Goal: Task Accomplishment & Management: Use online tool/utility

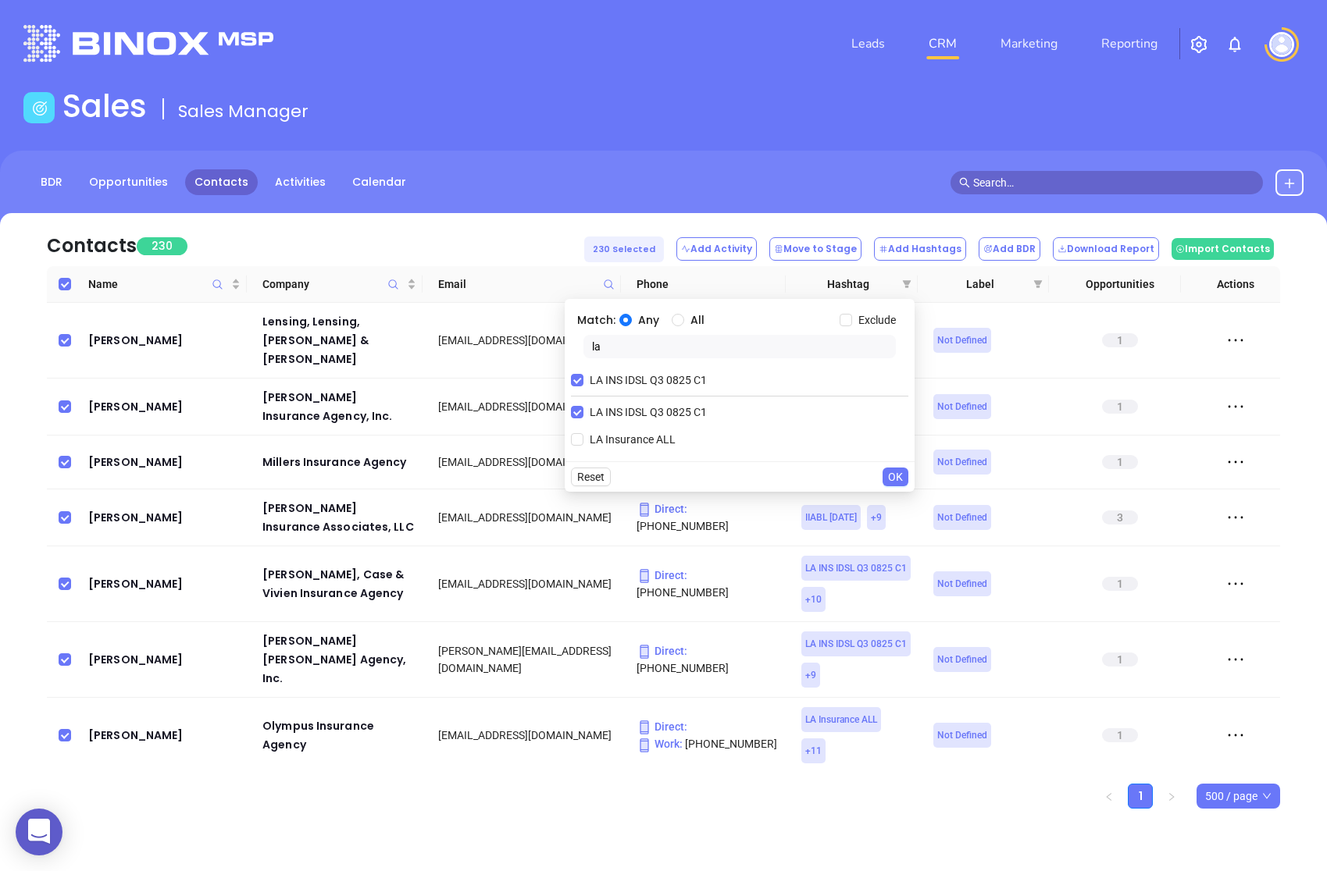
click at [529, 225] on div "Contacts 230 230 Selected Add Activity Move to Stage Add Hashtags Add BDR Downl…" at bounding box center [663, 239] width 1233 height 53
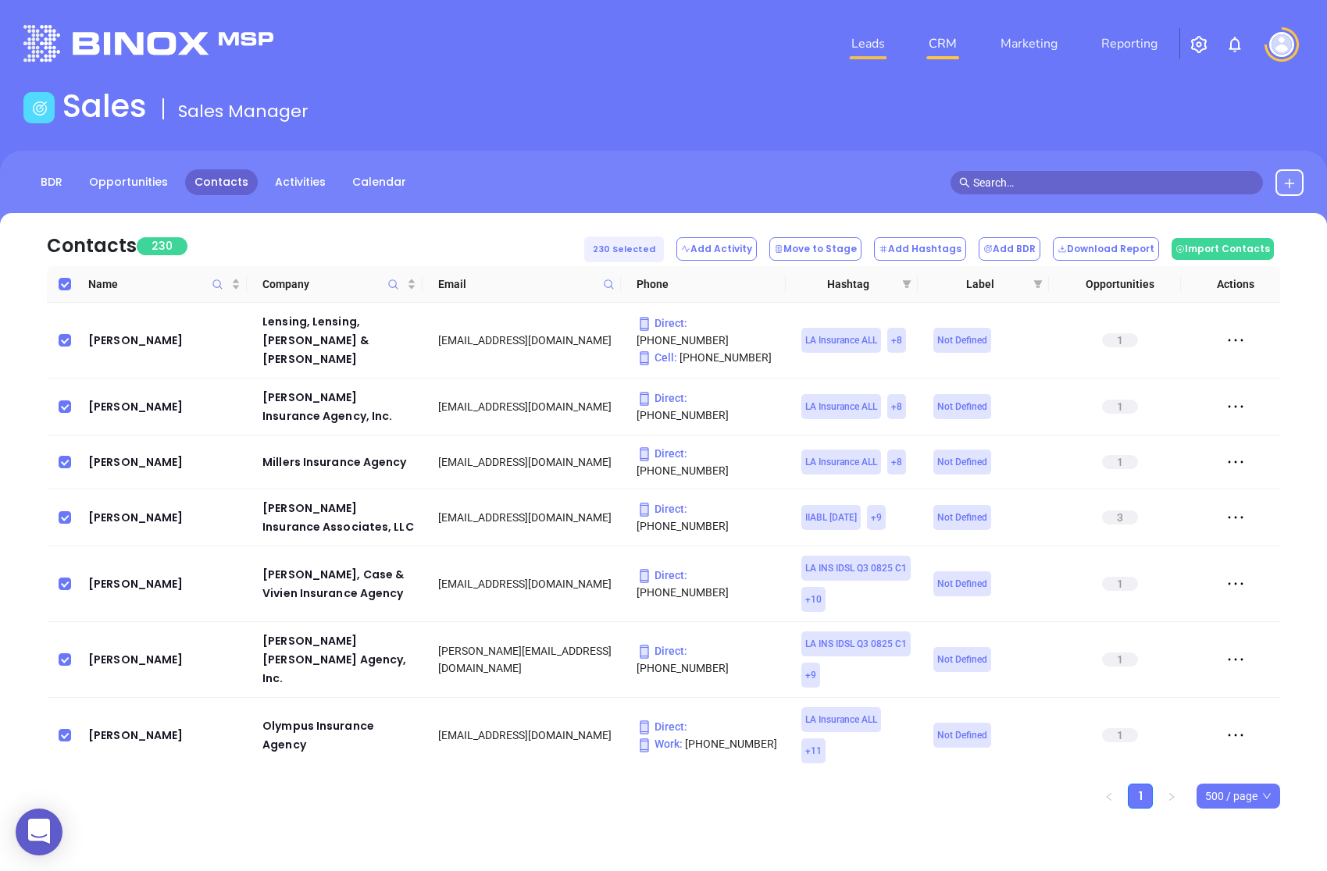
click at [871, 40] on link "Leads" at bounding box center [868, 43] width 46 height 31
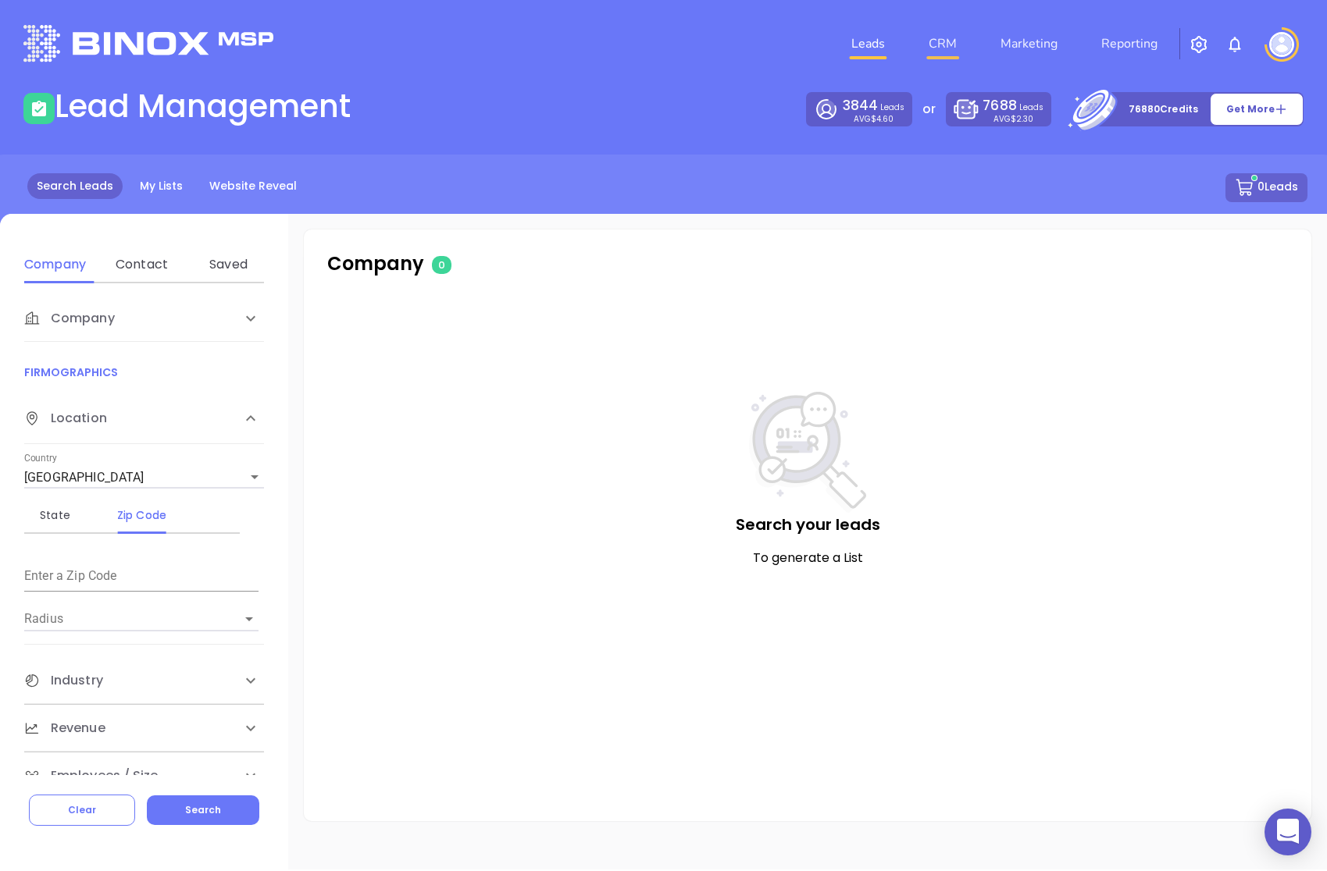
click at [936, 45] on link "CRM" at bounding box center [942, 43] width 41 height 31
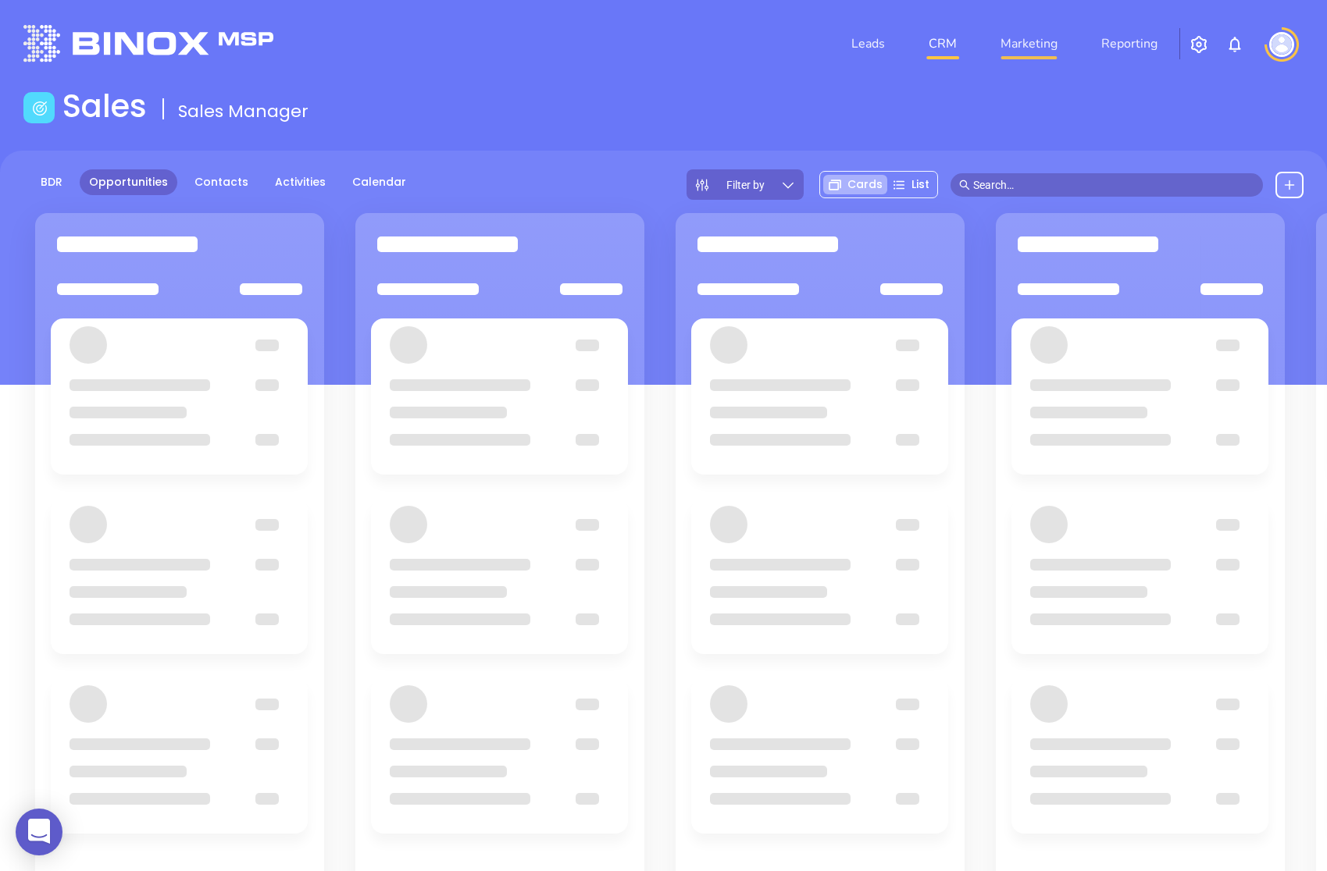
click at [1053, 52] on link "Marketing" at bounding box center [1028, 43] width 69 height 31
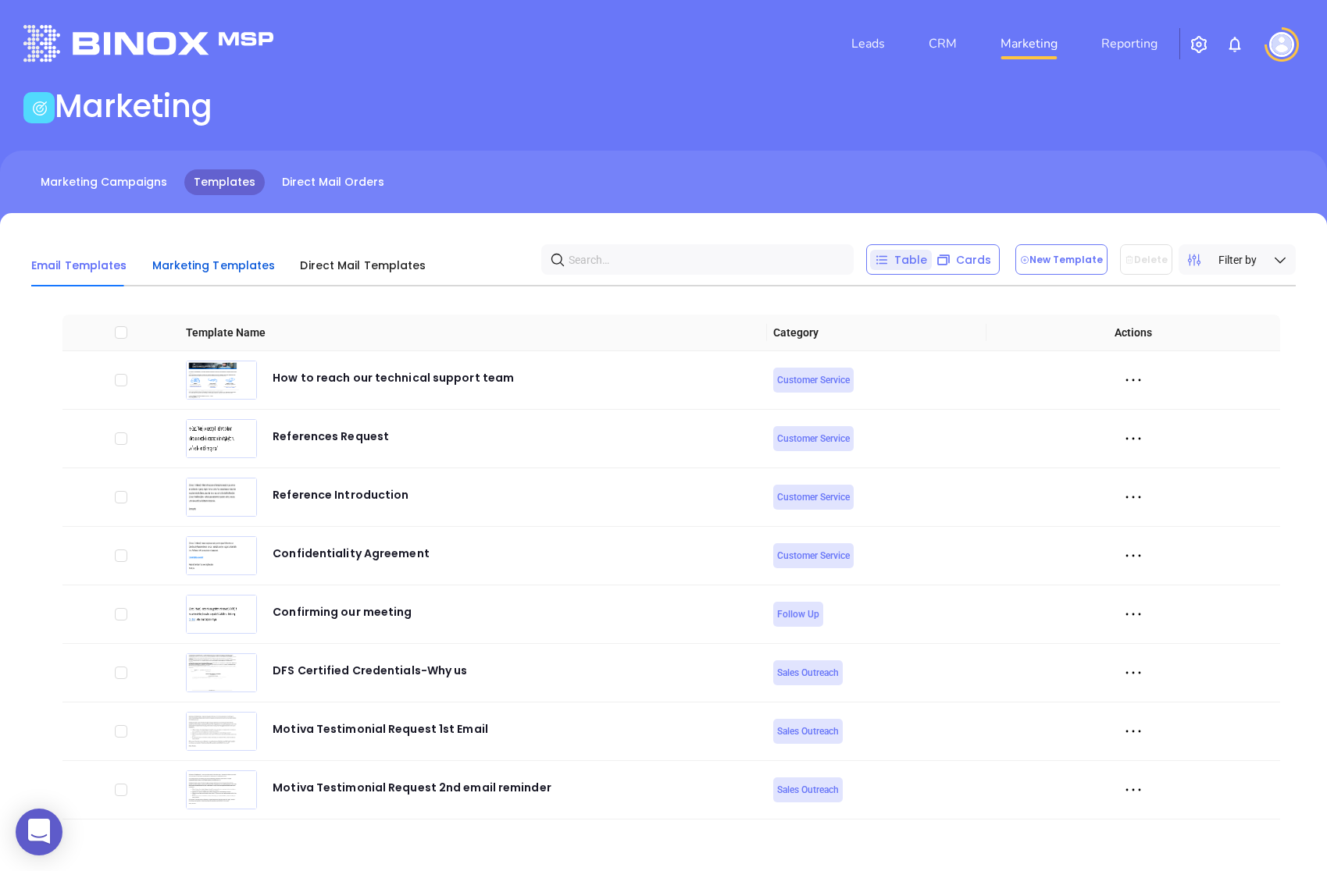
click at [263, 269] on span "Marketing Templates" at bounding box center [213, 266] width 123 height 16
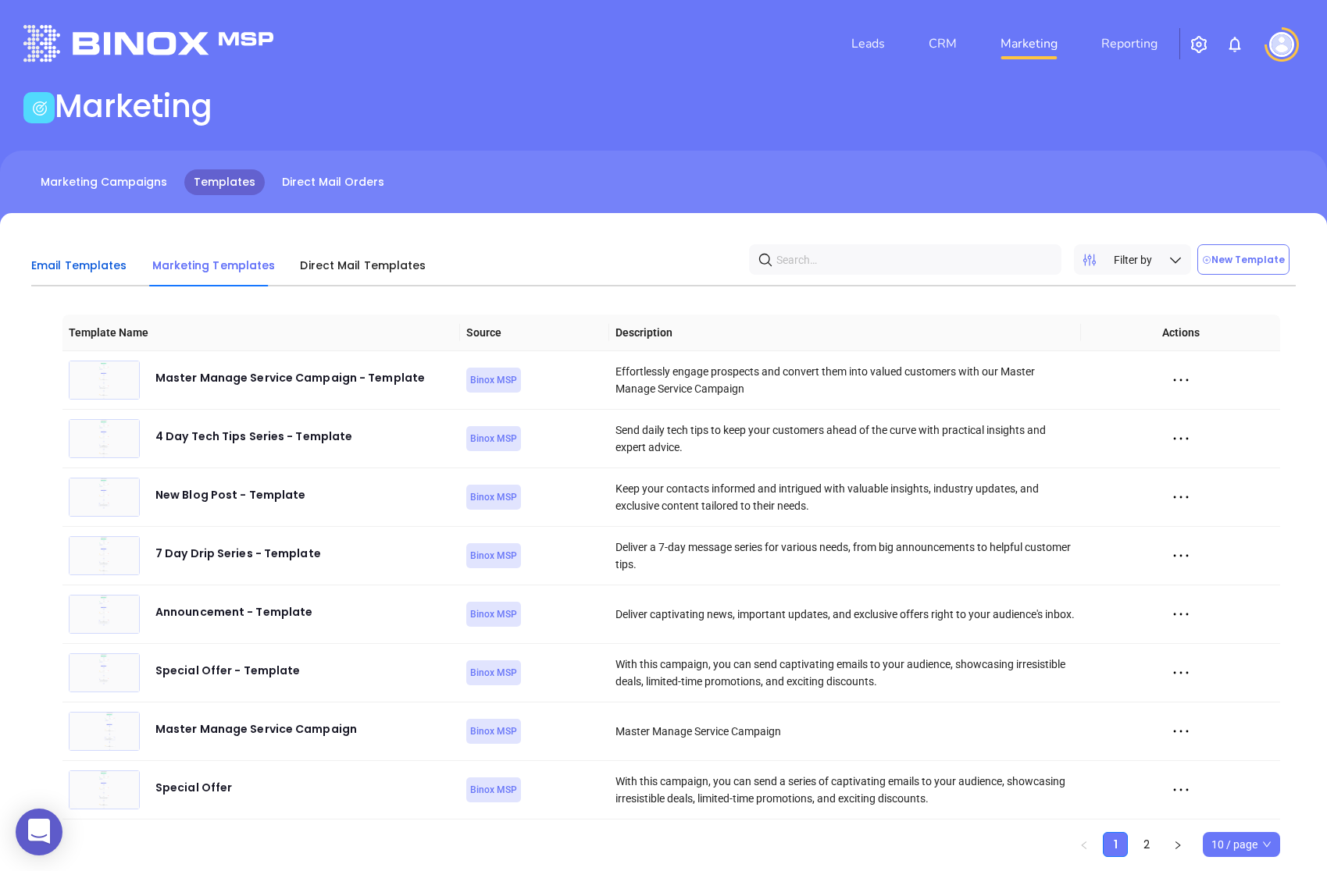
click at [62, 272] on span "Email Templates" at bounding box center [79, 266] width 96 height 16
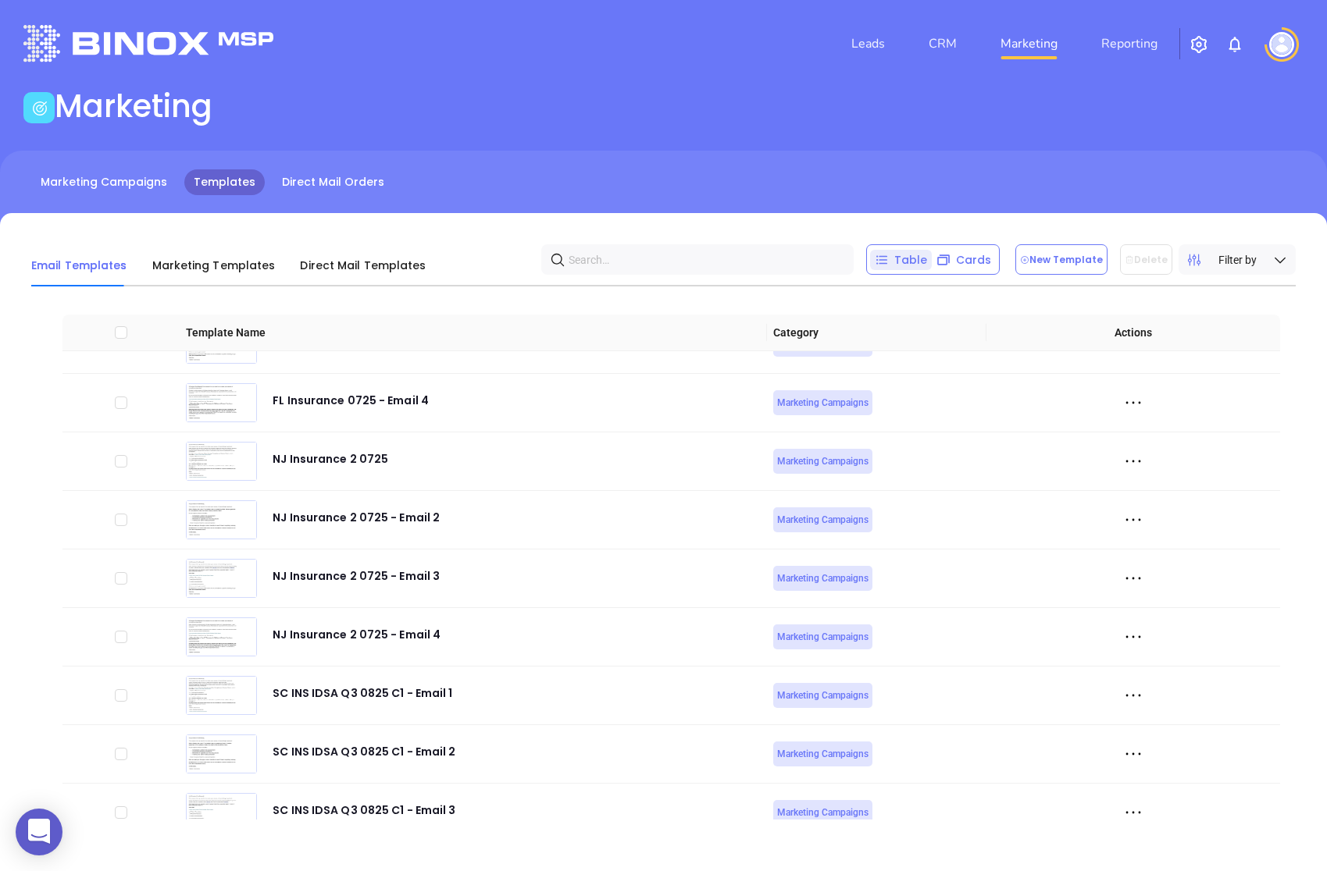
scroll to position [5095, 0]
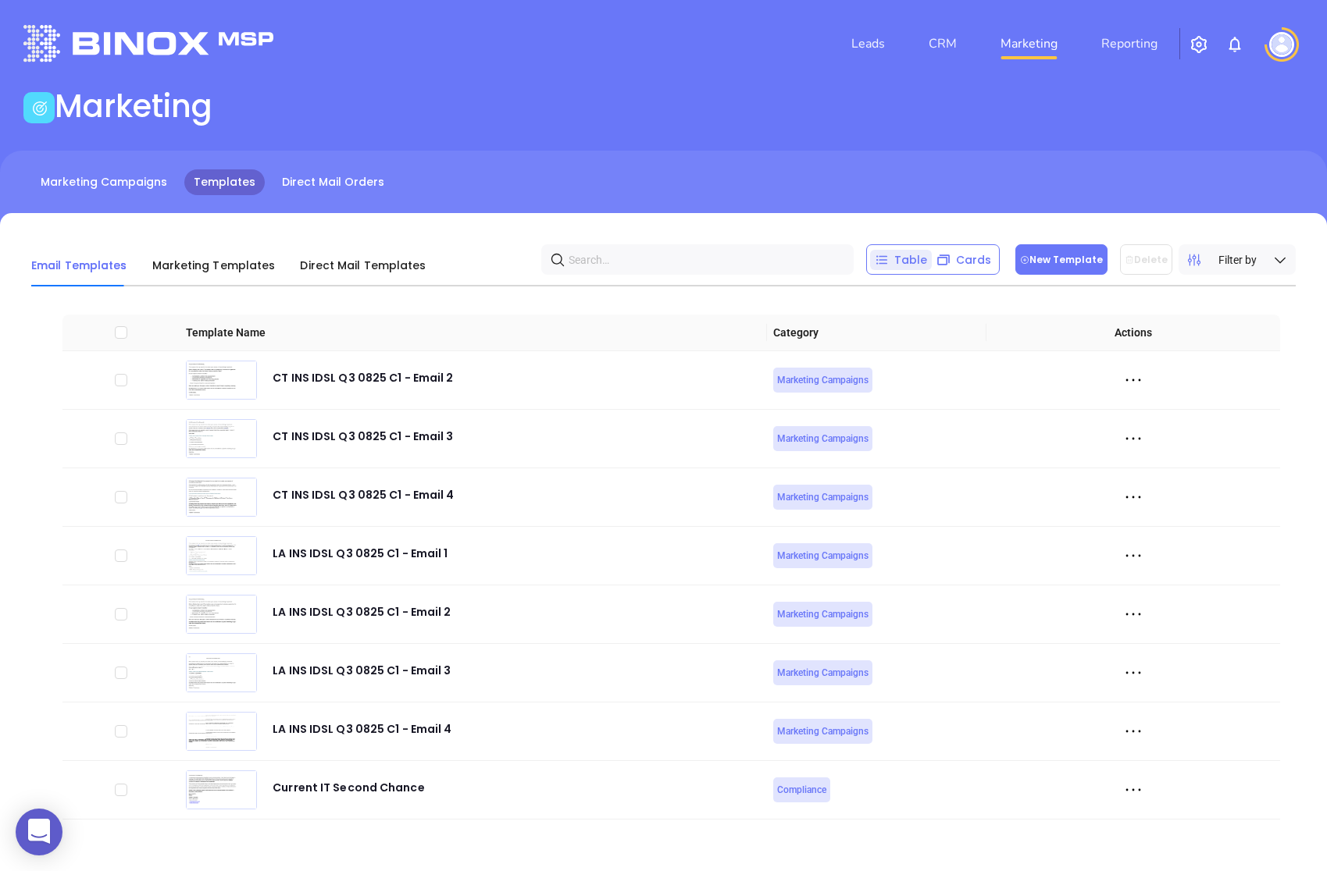
click at [1040, 267] on button "New Template" at bounding box center [1061, 259] width 92 height 30
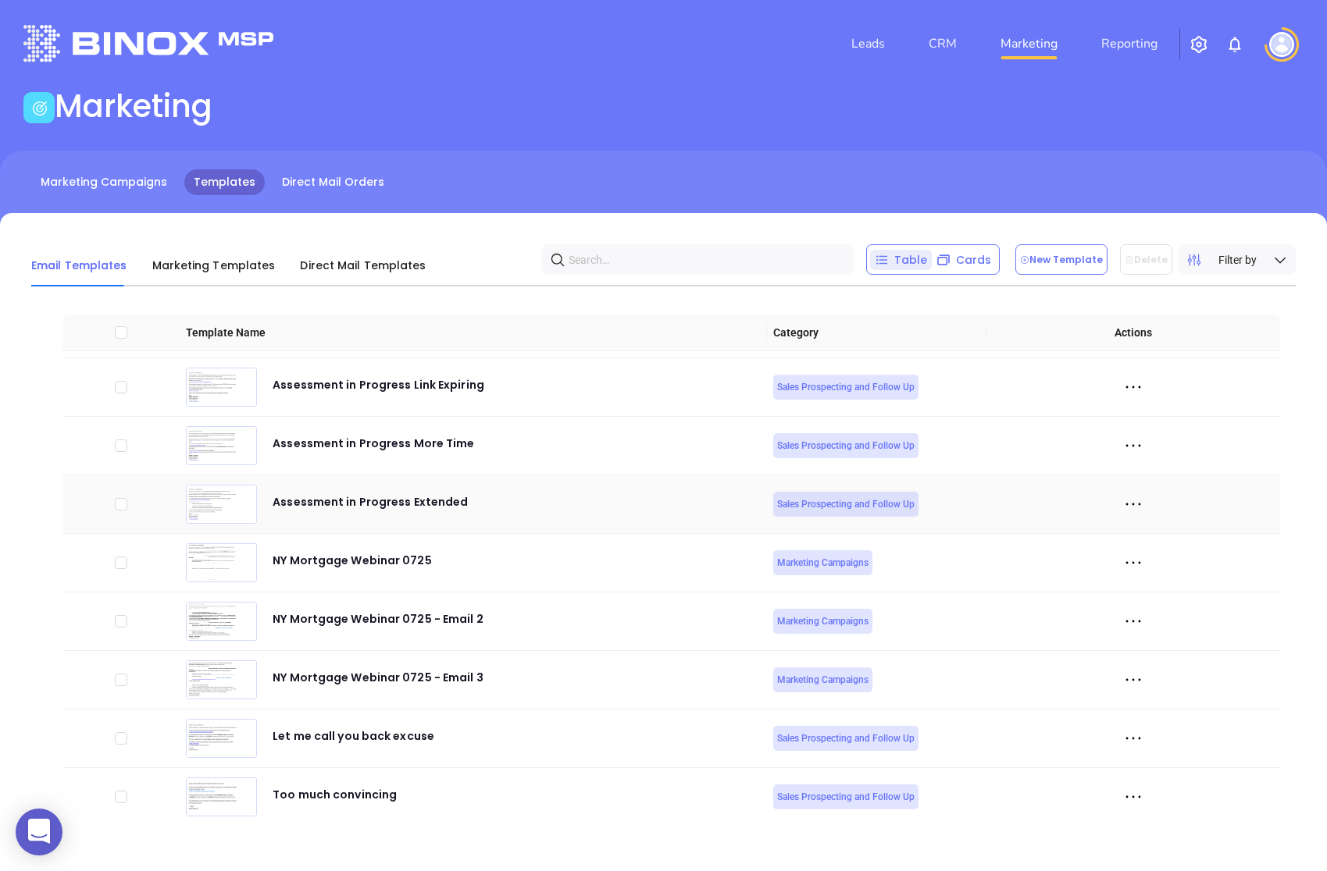
scroll to position [5154, 0]
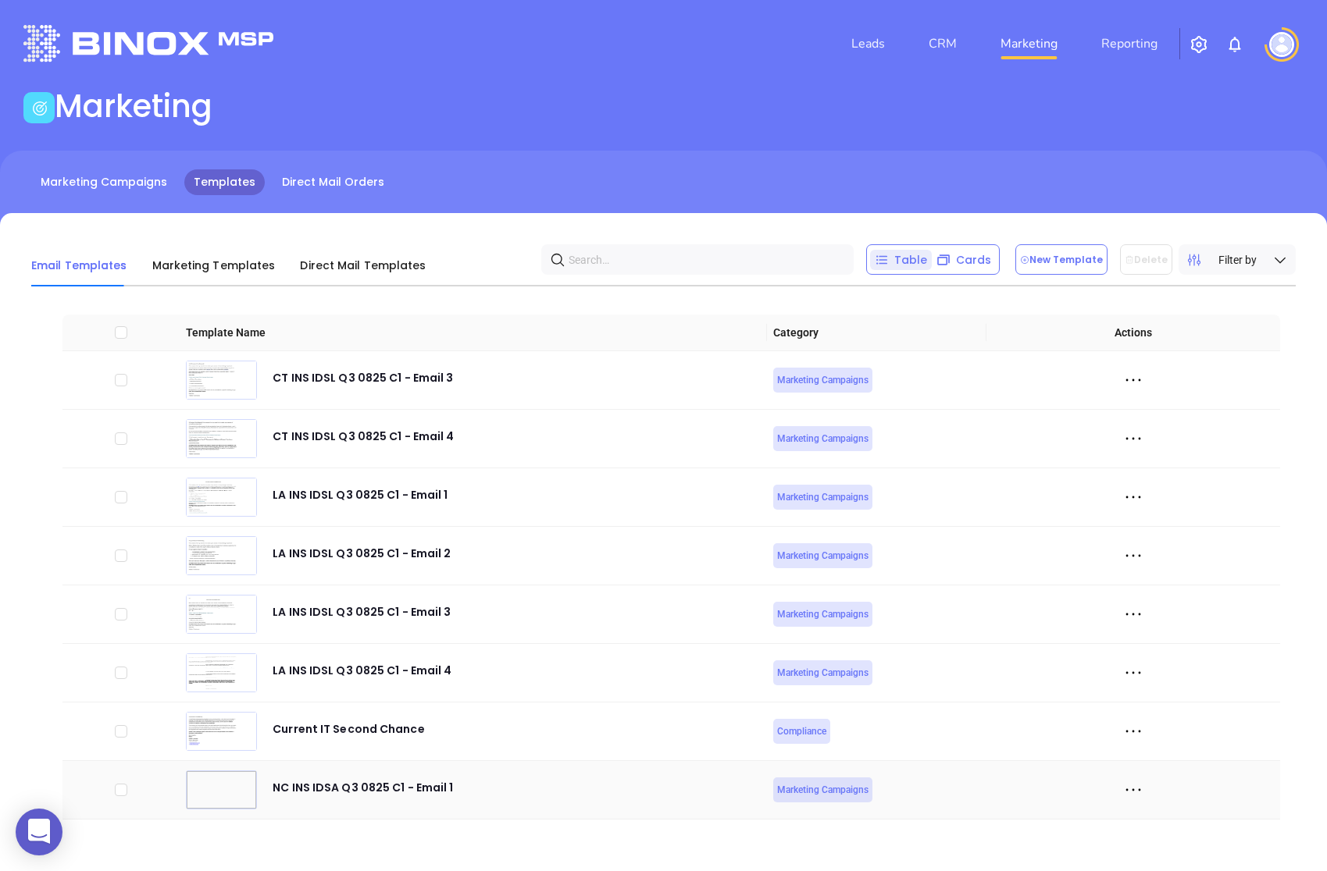
click at [1137, 793] on icon at bounding box center [1132, 790] width 23 height 23
click at [1161, 704] on div "Duplicate" at bounding box center [1204, 705] width 141 height 17
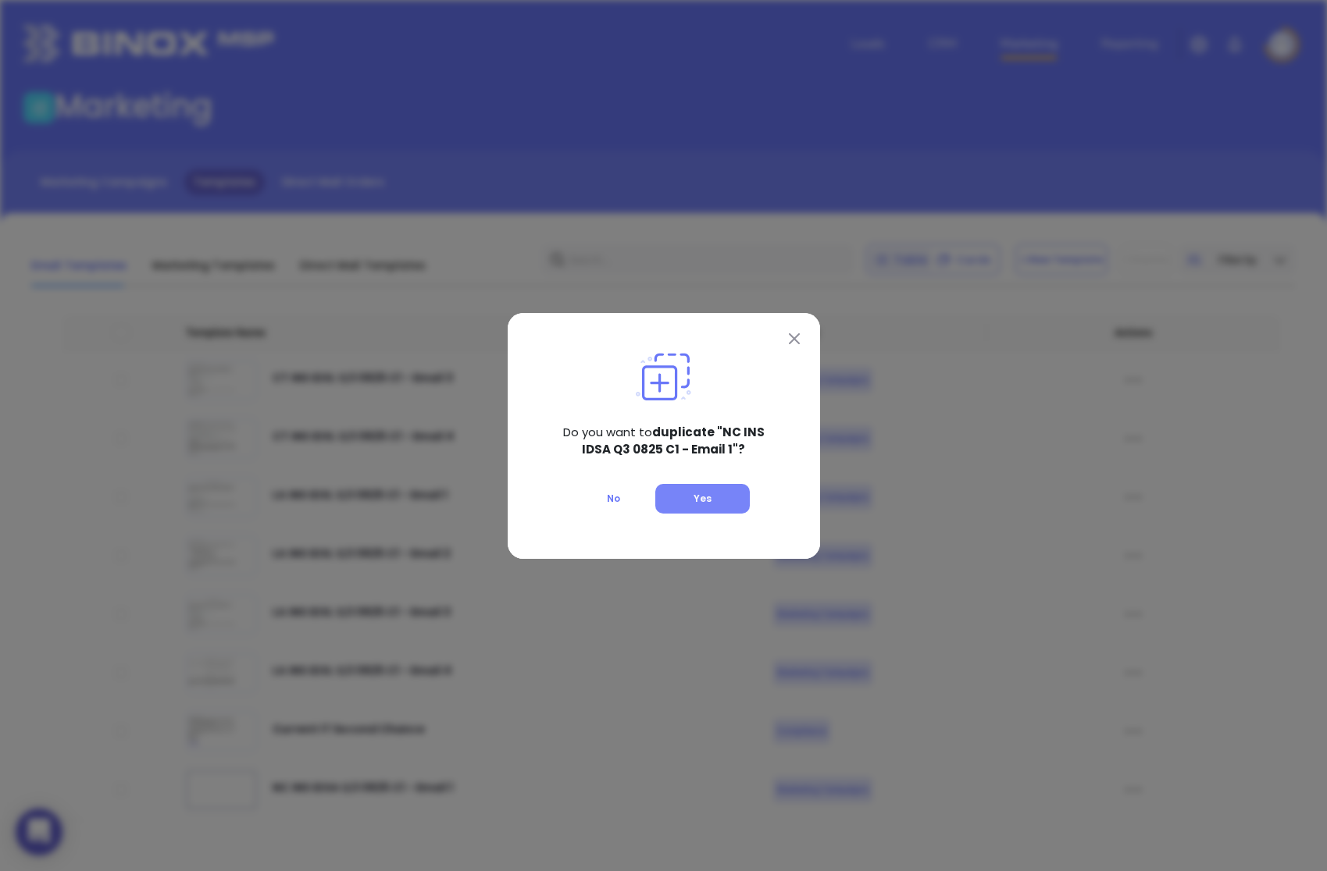
click at [739, 503] on button "Yes" at bounding box center [702, 499] width 94 height 30
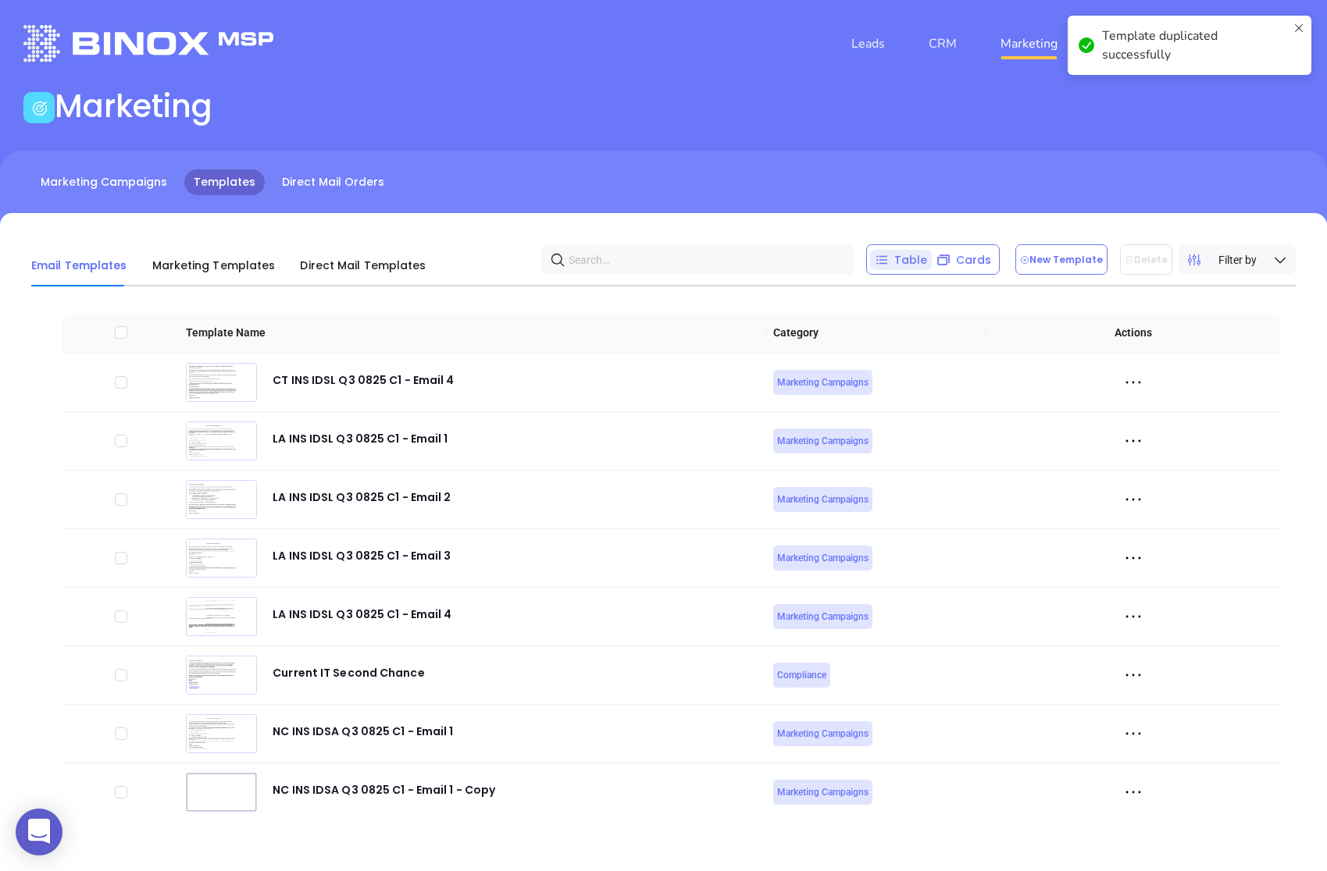
scroll to position [5212, 0]
click at [1132, 786] on icon at bounding box center [1132, 790] width 23 height 23
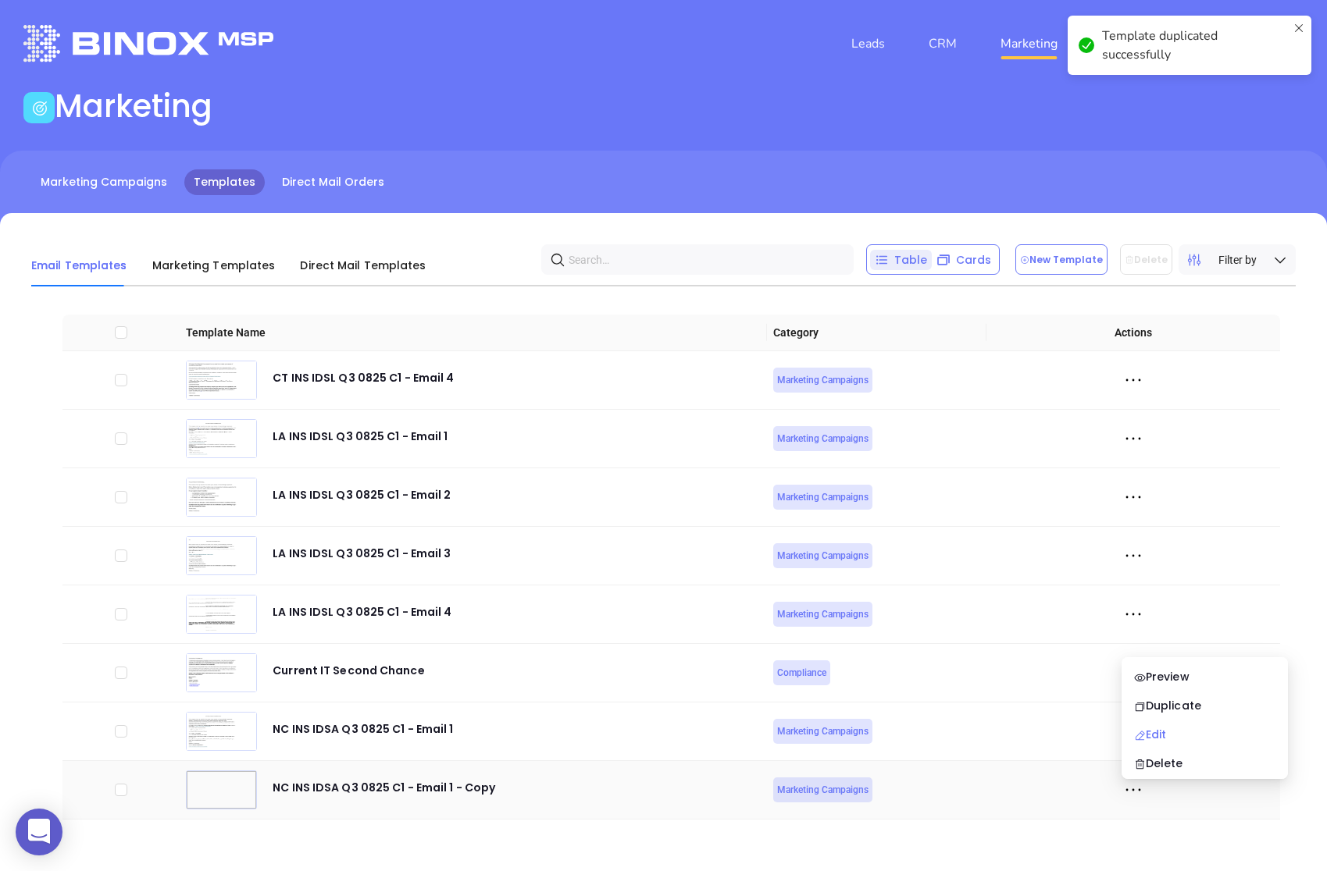
click at [1146, 730] on div "Edit" at bounding box center [1204, 734] width 141 height 17
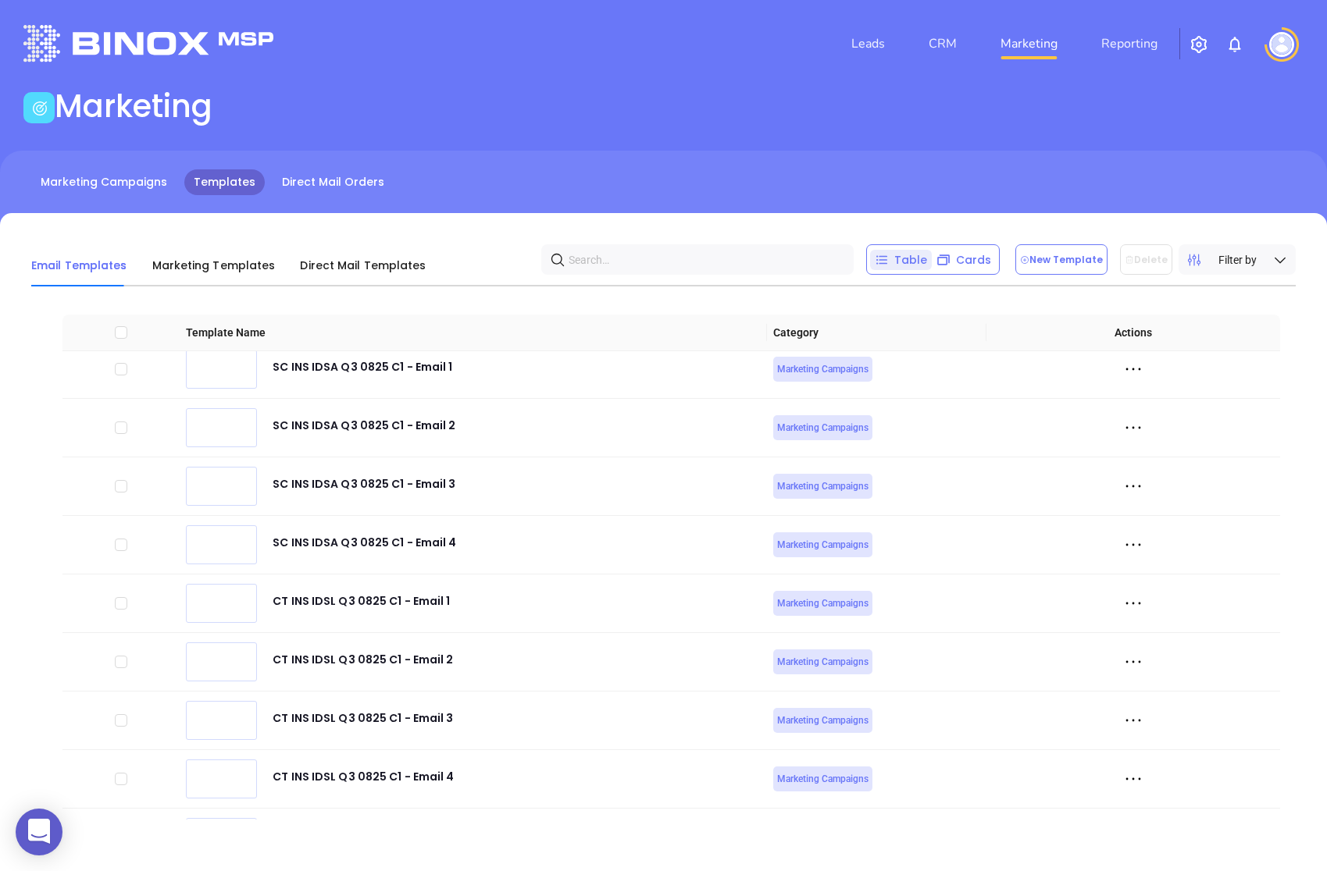
scroll to position [5212, 0]
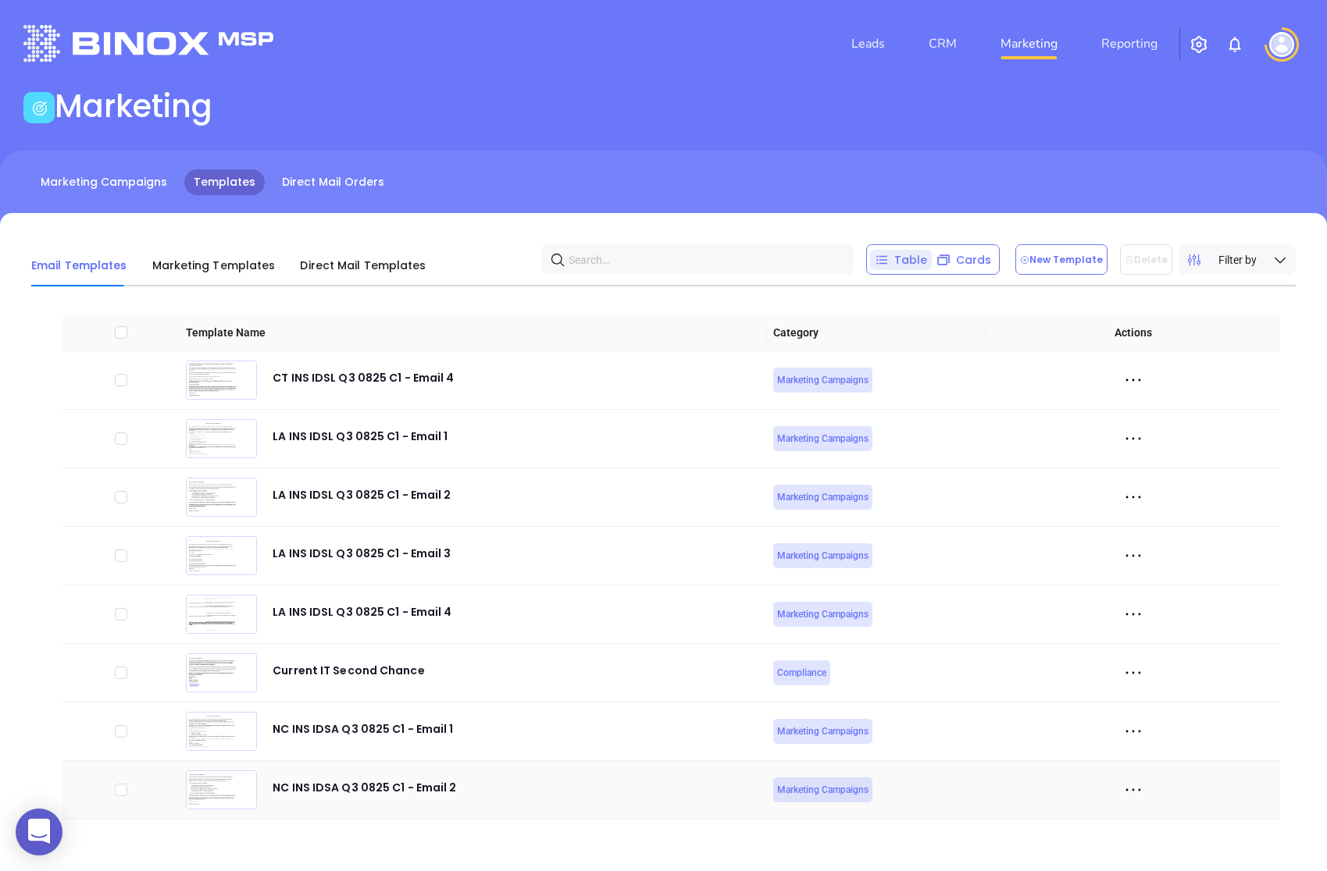
click at [1121, 789] on icon at bounding box center [1132, 790] width 23 height 23
click at [1150, 715] on li "Duplicate" at bounding box center [1204, 706] width 160 height 33
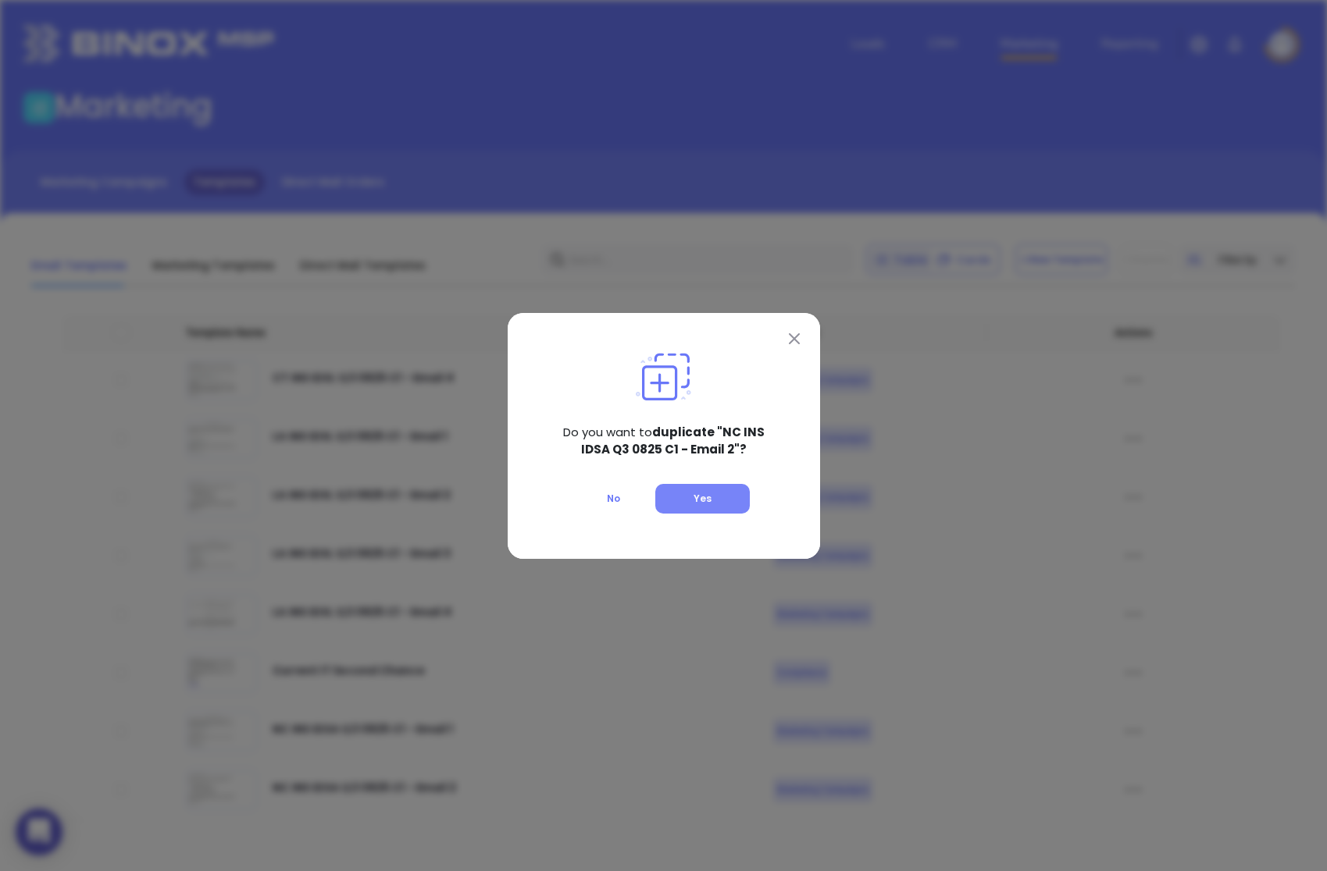
click at [714, 504] on button "Yes" at bounding box center [702, 499] width 94 height 30
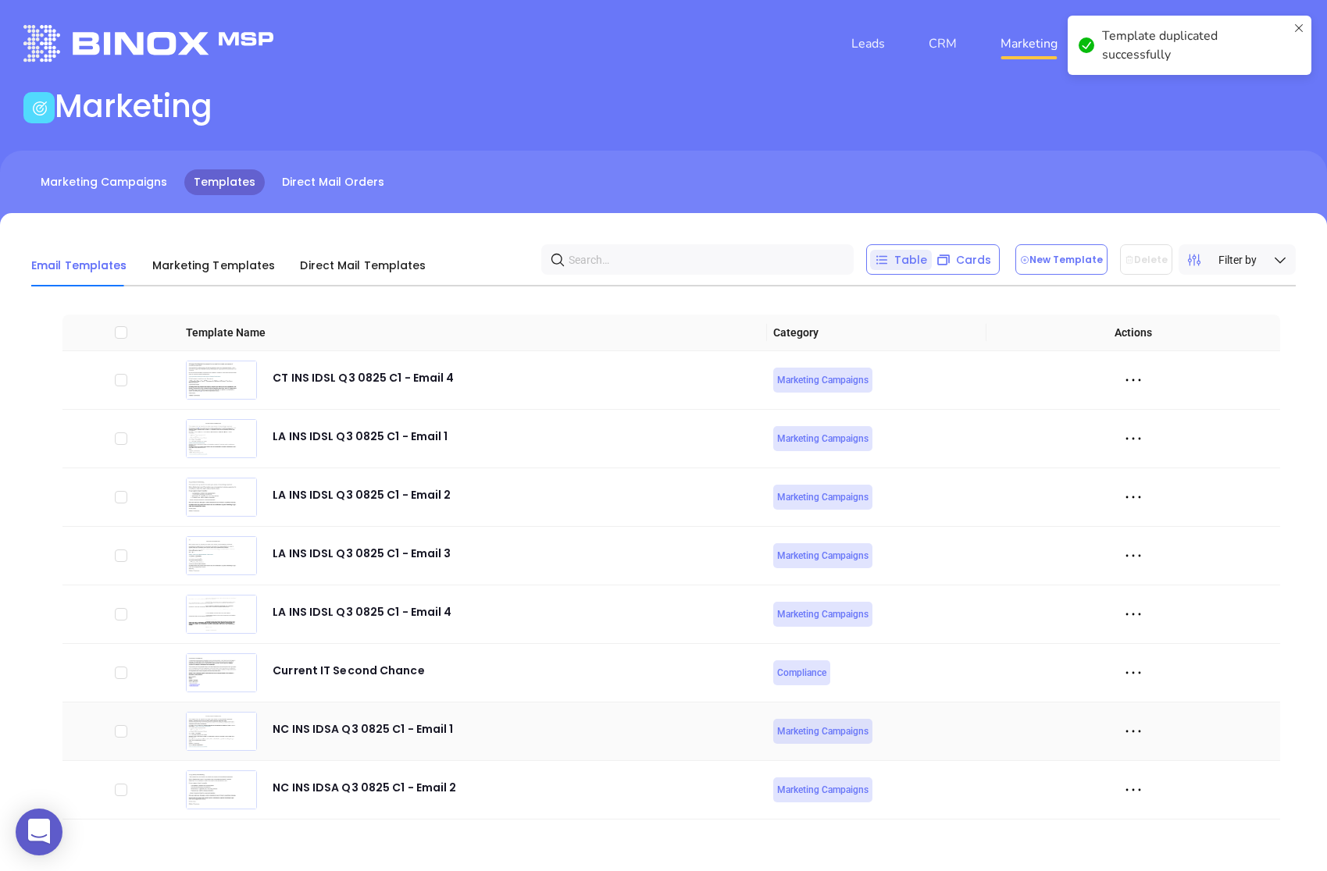
scroll to position [5271, 0]
click at [1132, 787] on icon at bounding box center [1132, 790] width 23 height 23
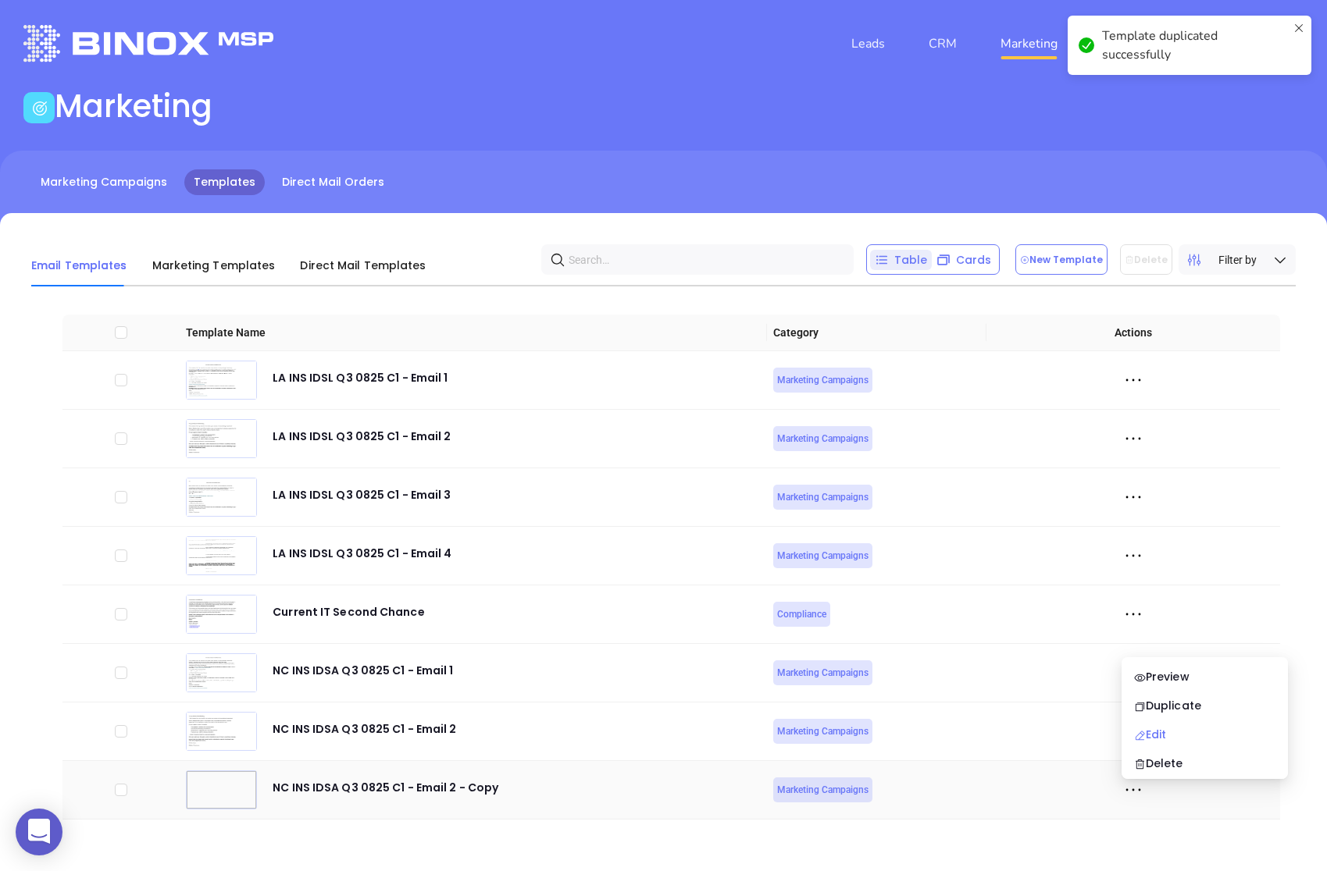
click at [1143, 740] on icon at bounding box center [1140, 736] width 12 height 12
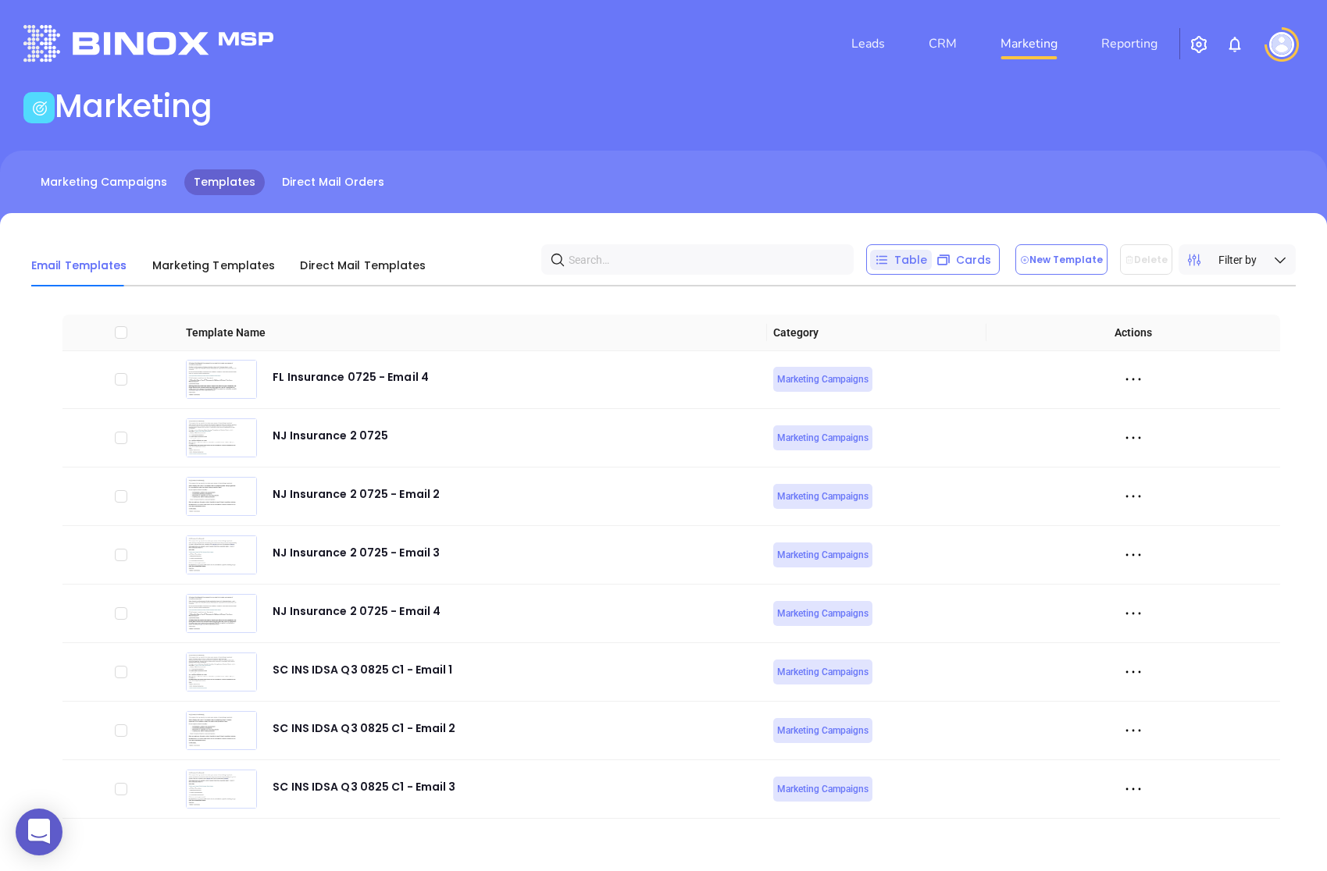
scroll to position [5271, 0]
click at [1141, 791] on icon at bounding box center [1132, 790] width 23 height 23
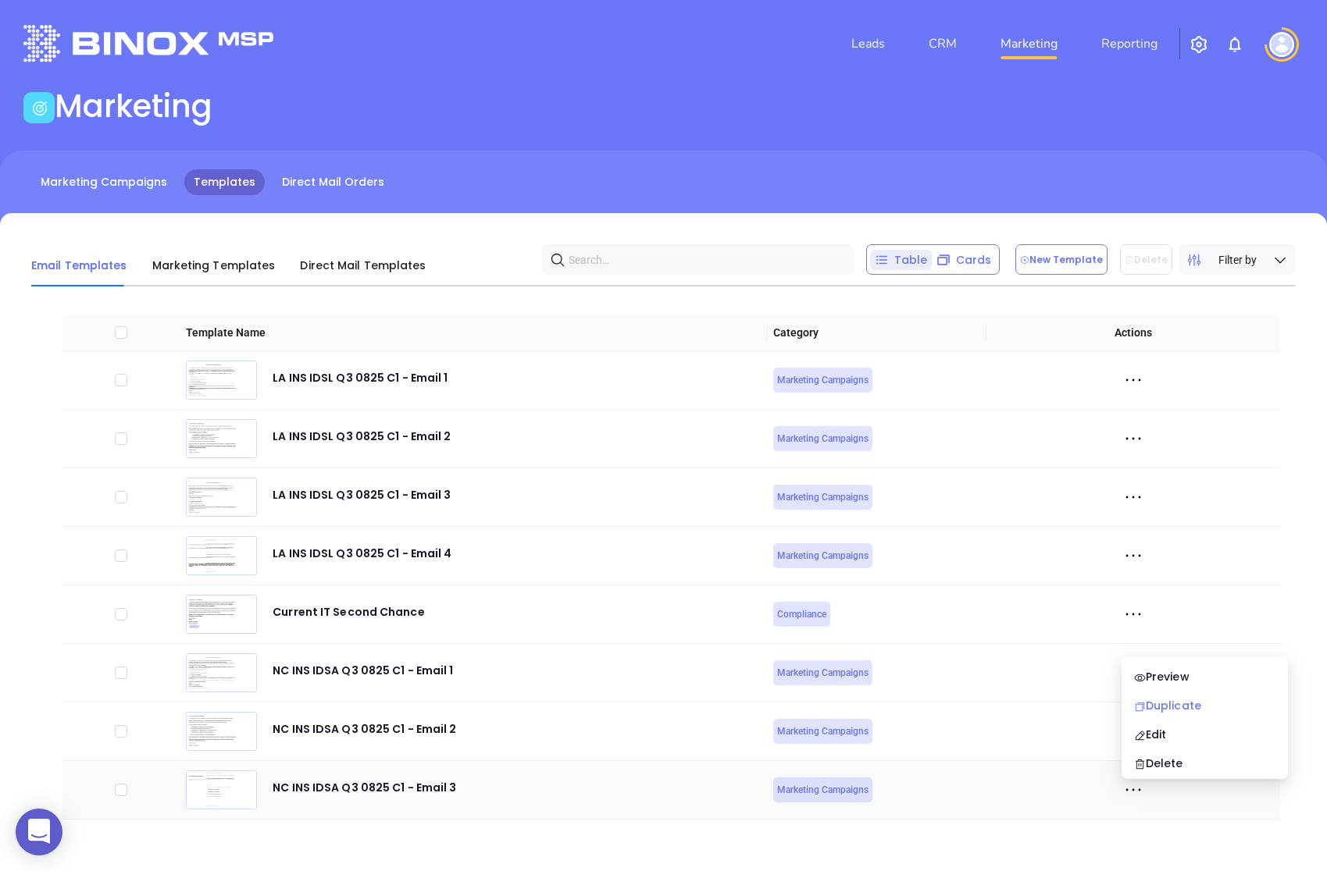
click at [1174, 701] on div "Duplicate" at bounding box center [1204, 705] width 141 height 17
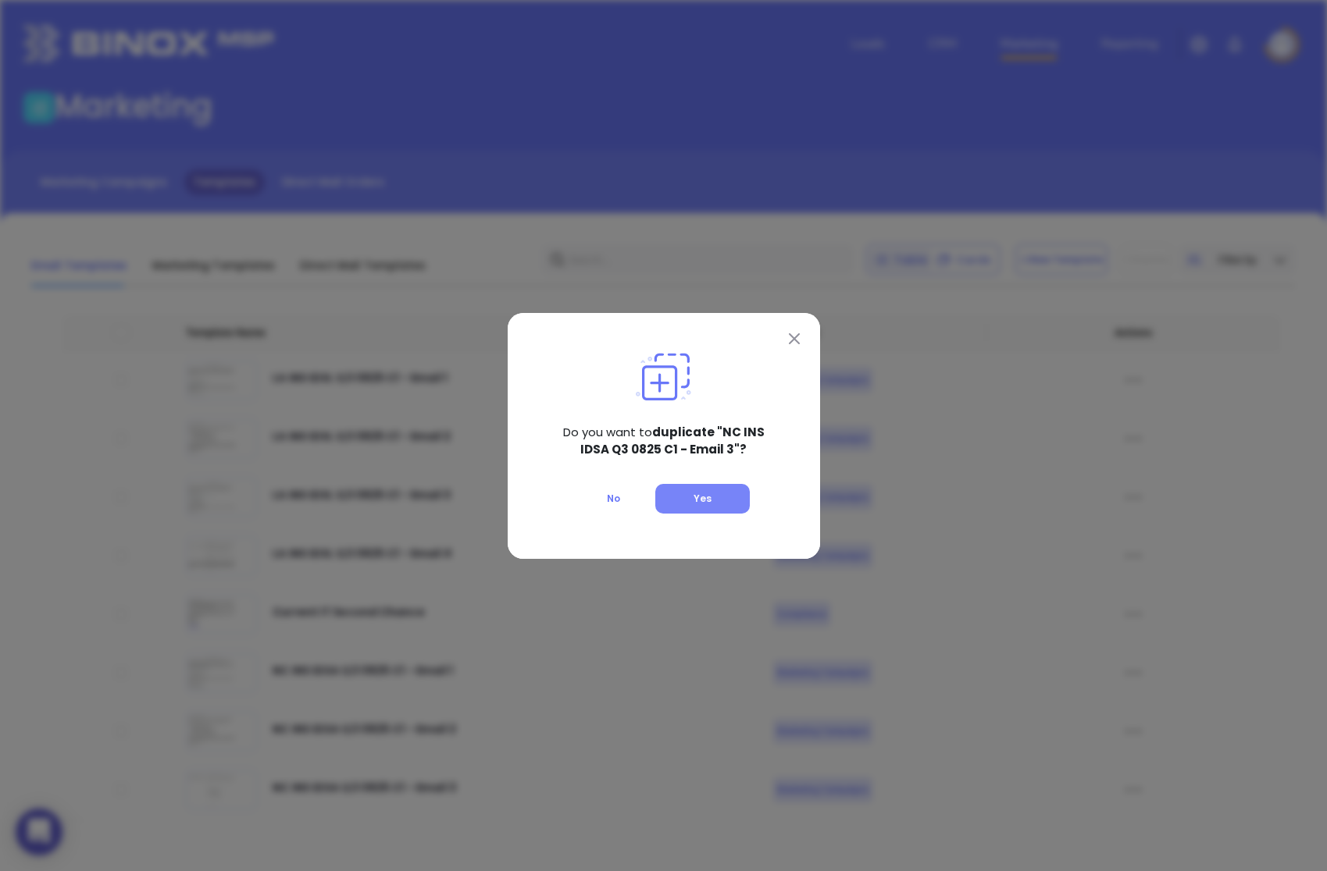
click at [683, 508] on button "Yes" at bounding box center [702, 499] width 94 height 30
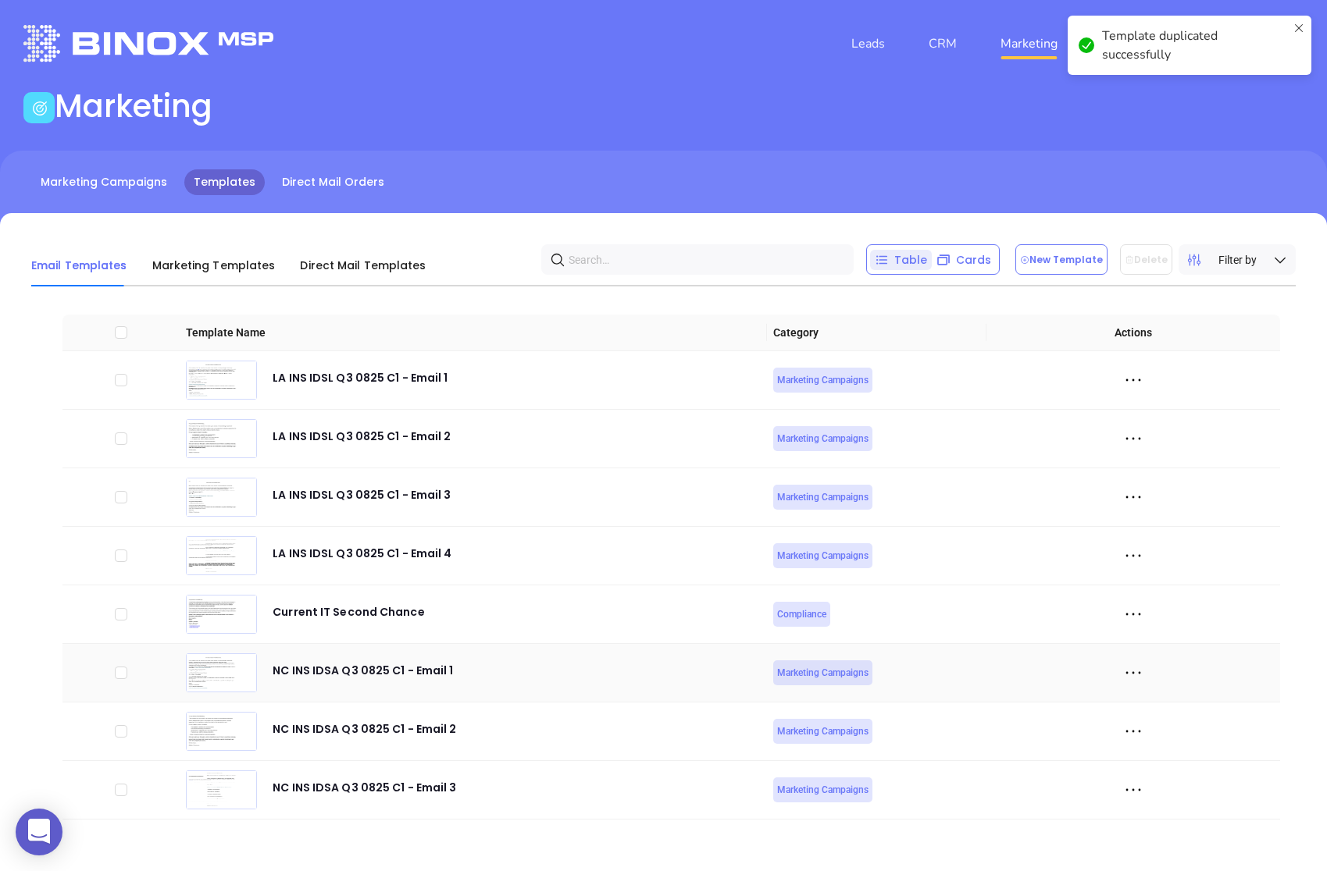
scroll to position [5330, 0]
click at [1132, 793] on icon at bounding box center [1132, 790] width 23 height 23
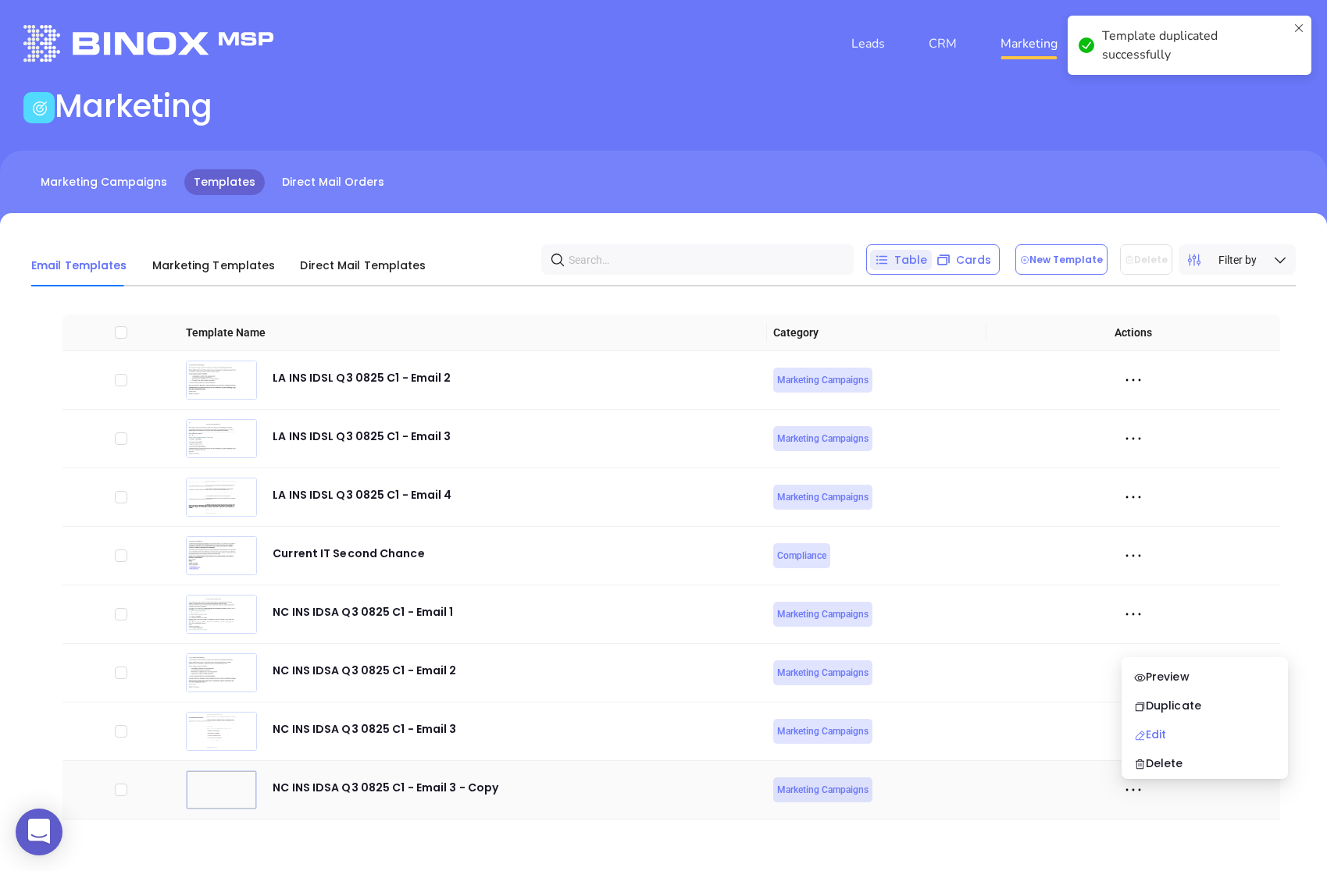
click at [1147, 725] on li "Edit" at bounding box center [1204, 734] width 160 height 33
